Goal: Communication & Community: Participate in discussion

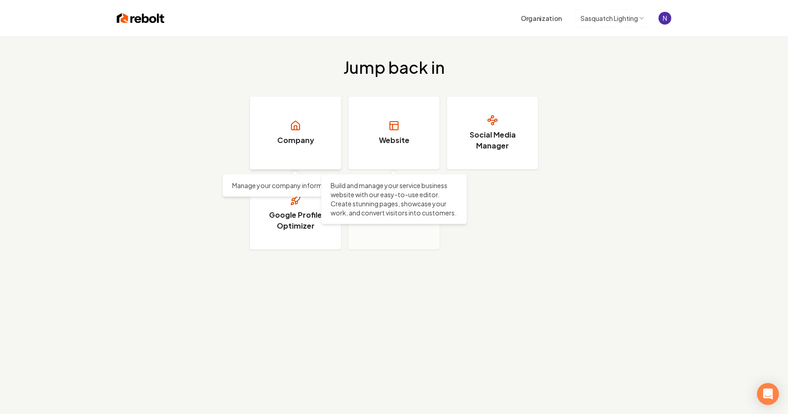
click at [299, 147] on link "Company" at bounding box center [295, 133] width 91 height 73
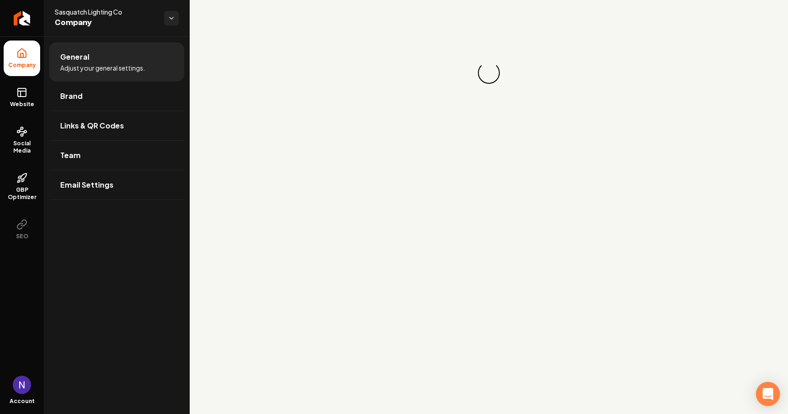
click at [772, 392] on div "Open Intercom Messenger" at bounding box center [768, 394] width 24 height 24
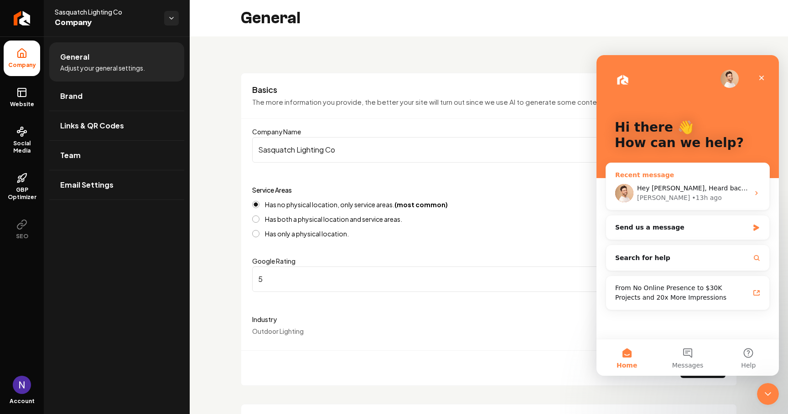
click at [654, 202] on div "David • 13h ago" at bounding box center [693, 198] width 112 height 10
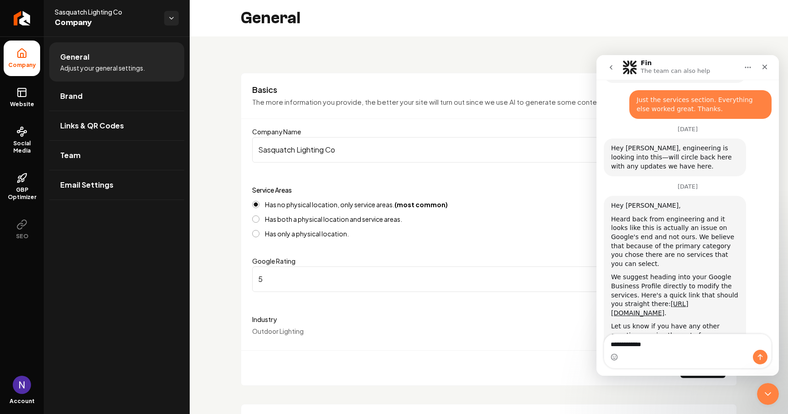
scroll to position [457, 0]
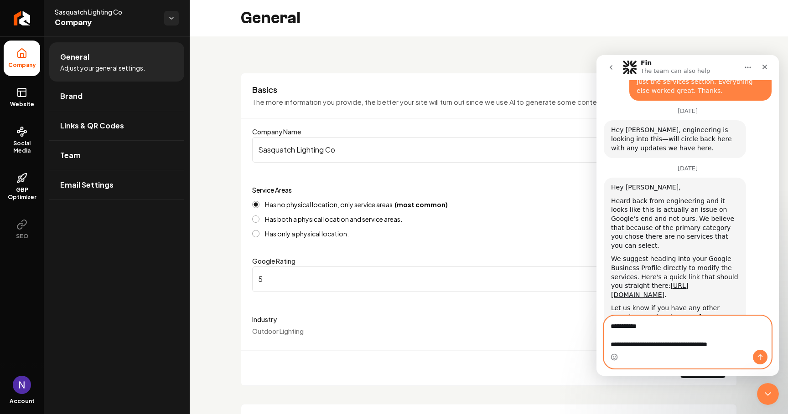
paste textarea "**********"
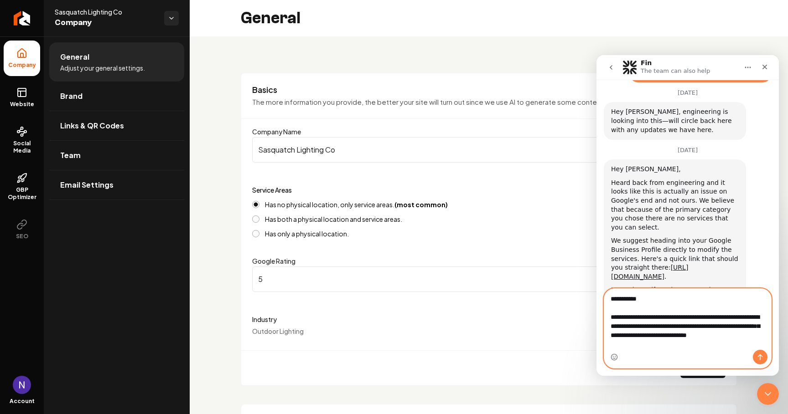
scroll to position [484, 0]
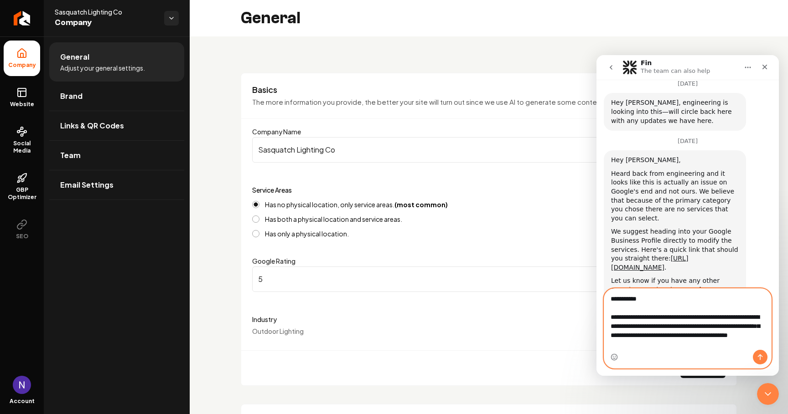
type textarea "**********"
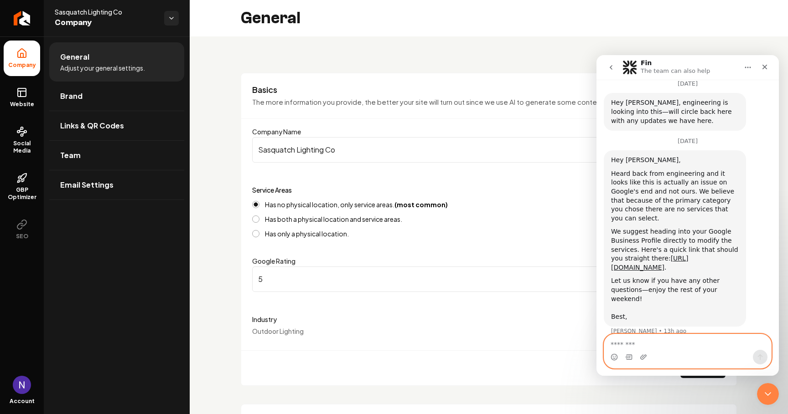
scroll to position [526, 0]
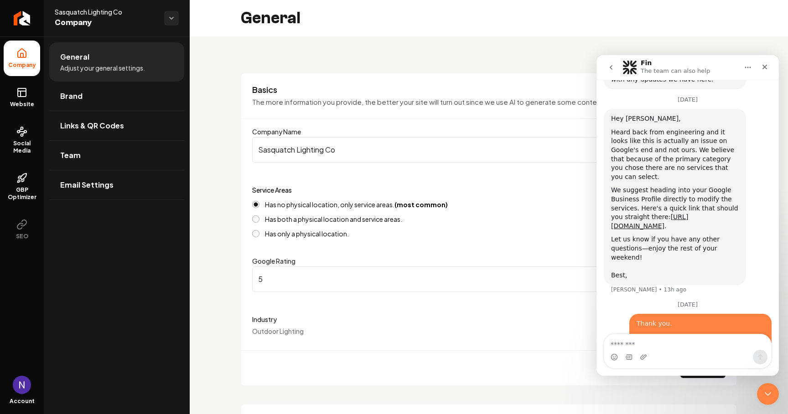
click at [770, 65] on div "Close" at bounding box center [764, 67] width 16 height 16
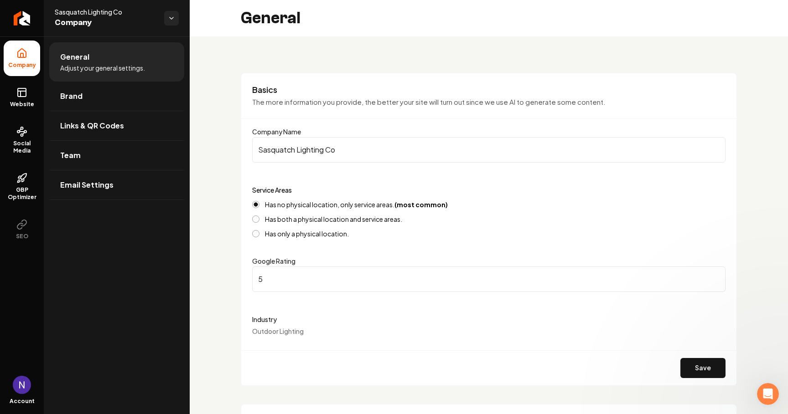
scroll to position [0, 0]
click at [769, 396] on icon "Open Intercom Messenger" at bounding box center [767, 394] width 15 height 15
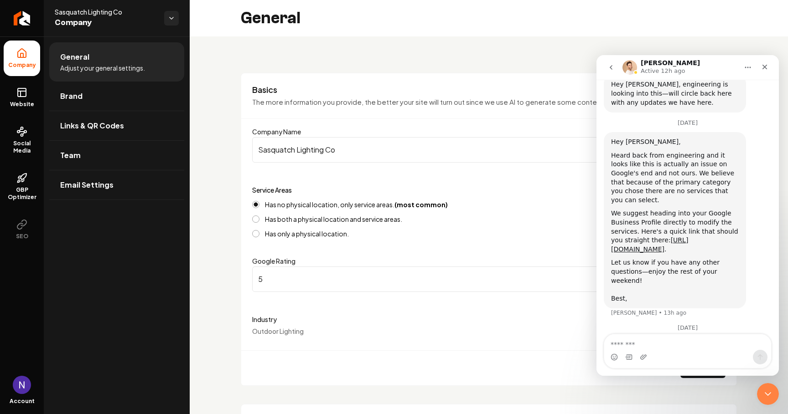
scroll to position [500, 0]
click at [673, 239] on link "https://share.google/poI9OutKh0s5FdreI" at bounding box center [649, 247] width 77 height 16
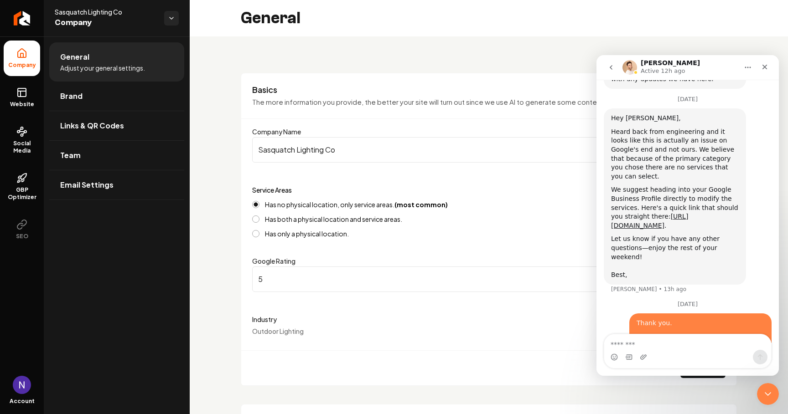
scroll to position [526, 0]
click at [771, 67] on div "Close" at bounding box center [764, 67] width 16 height 16
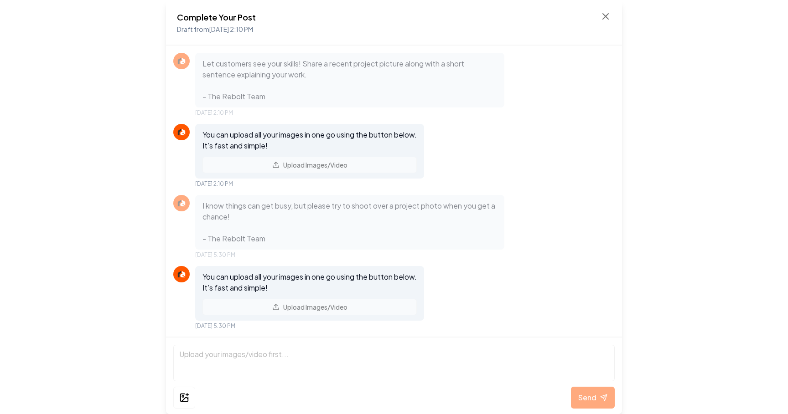
scroll to position [154, 0]
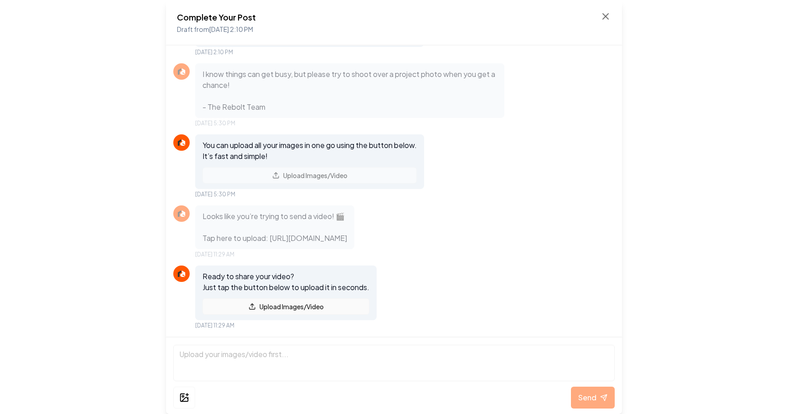
click at [302, 307] on button "Upload Images/Video" at bounding box center [285, 307] width 167 height 16
click at [287, 303] on button "Upload Images/Video" at bounding box center [285, 307] width 167 height 16
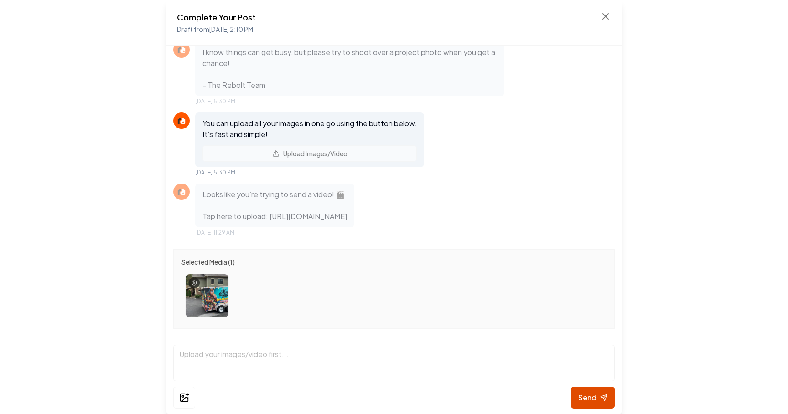
click at [596, 391] on button "Send" at bounding box center [593, 398] width 44 height 22
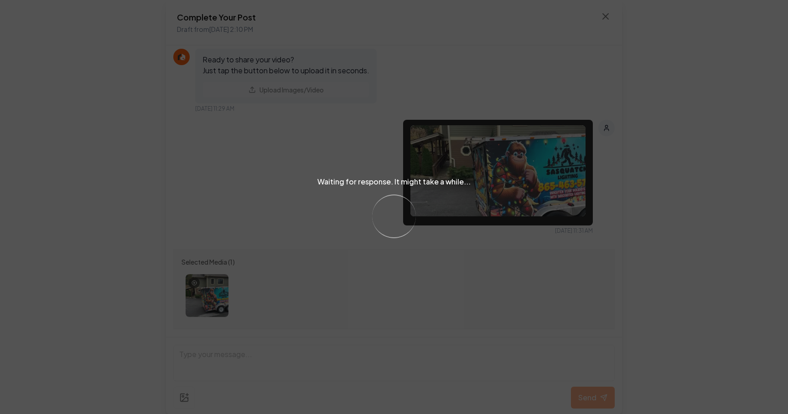
scroll to position [336, 0]
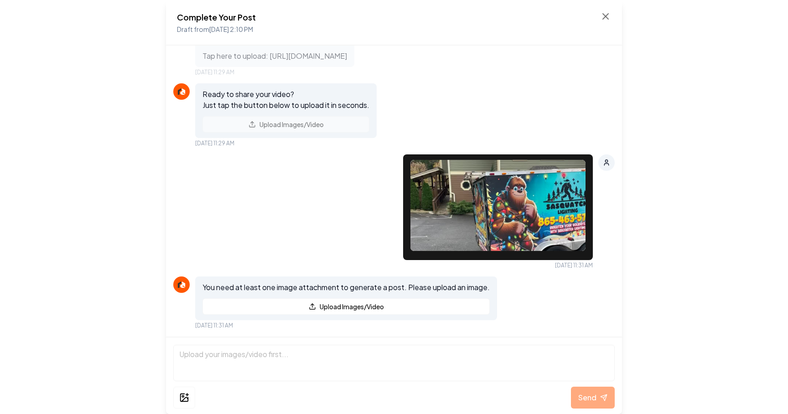
click at [543, 288] on div "You need at least one image attachment to generate a post. Please upload an ima…" at bounding box center [393, 303] width 441 height 53
click at [342, 309] on button "Upload Images/Video" at bounding box center [345, 307] width 287 height 16
click at [613, 158] on div at bounding box center [606, 162] width 16 height 16
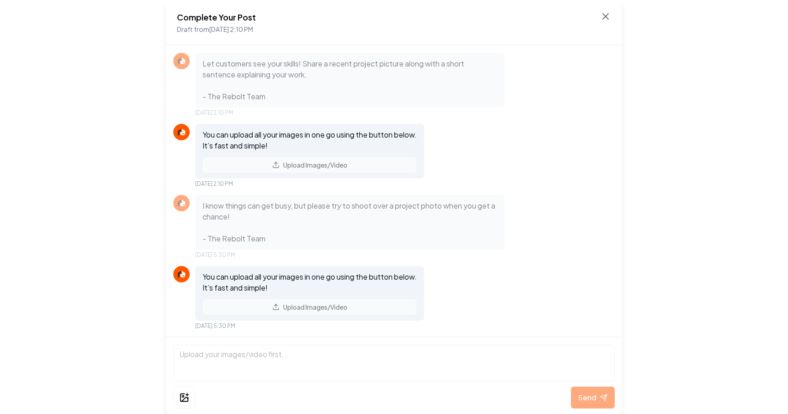
scroll to position [0, 0]
click at [603, 16] on icon at bounding box center [605, 16] width 11 height 11
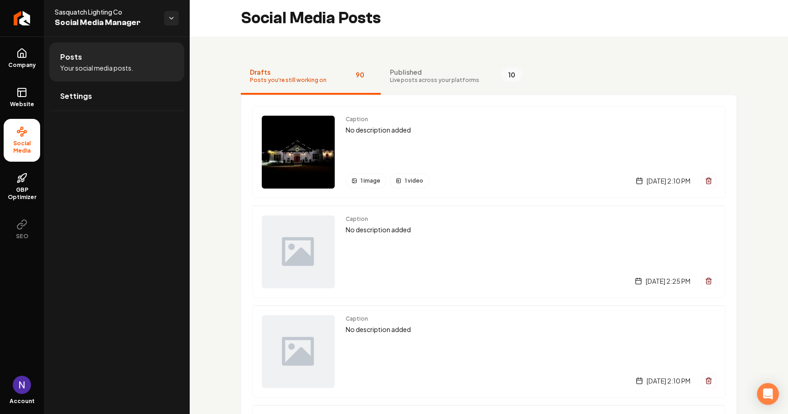
click at [712, 0] on div "Social Media Posts" at bounding box center [489, 18] width 598 height 36
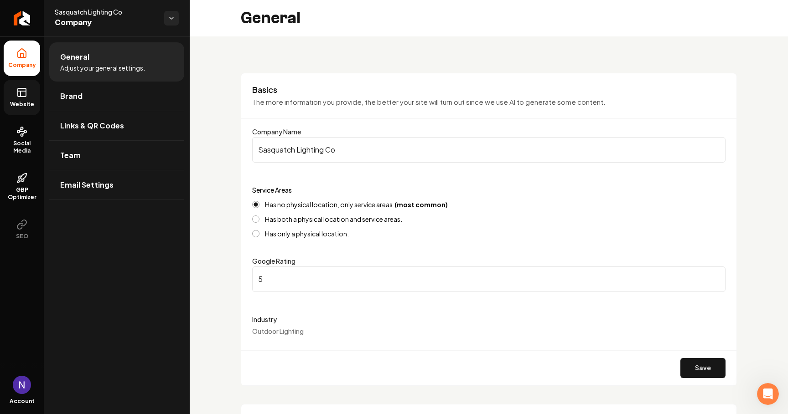
click at [22, 98] on link "Website" at bounding box center [22, 98] width 36 height 36
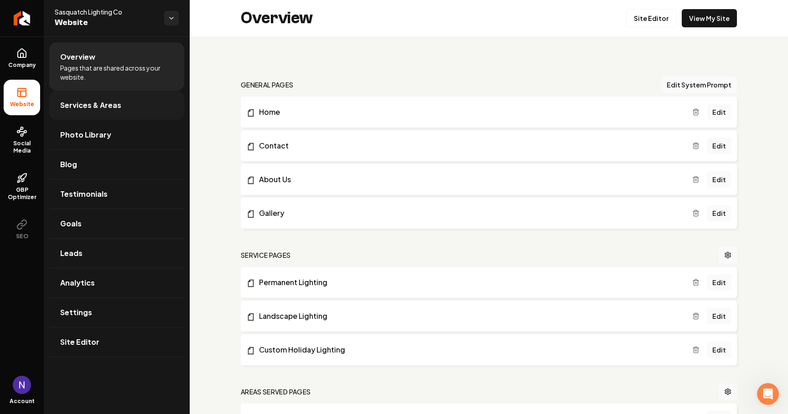
click at [124, 108] on link "Services & Areas" at bounding box center [116, 105] width 135 height 29
